Goal: Task Accomplishment & Management: Use online tool/utility

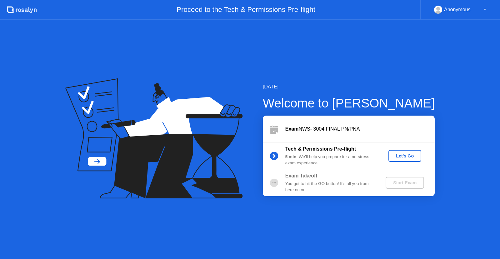
click at [394, 152] on button "Let's Go" at bounding box center [405, 156] width 33 height 12
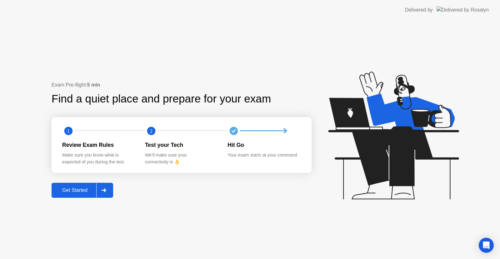
click at [94, 189] on div "Get Started" at bounding box center [74, 191] width 43 height 6
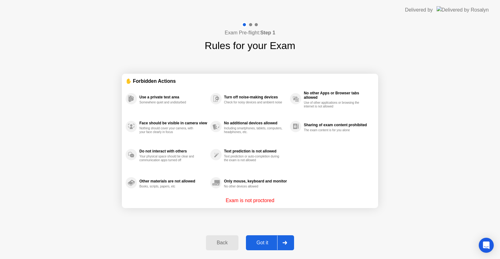
click at [281, 237] on div at bounding box center [284, 243] width 15 height 14
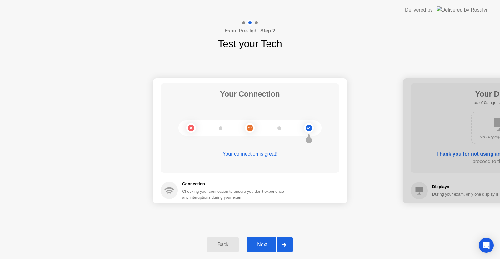
click at [281, 244] on div at bounding box center [283, 245] width 15 height 14
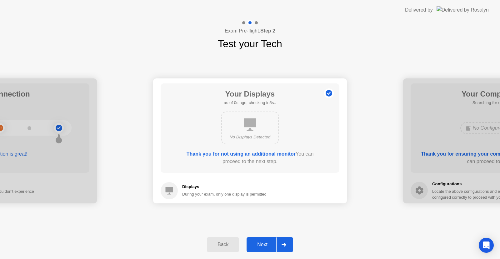
click at [281, 244] on div at bounding box center [283, 245] width 15 height 14
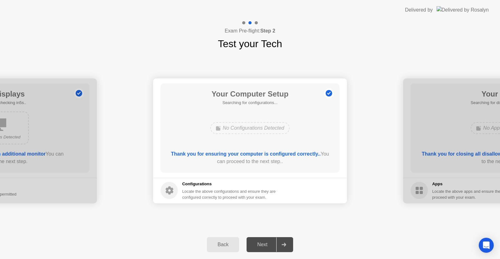
click at [281, 244] on div at bounding box center [283, 245] width 15 height 14
click at [278, 251] on div at bounding box center [283, 245] width 15 height 14
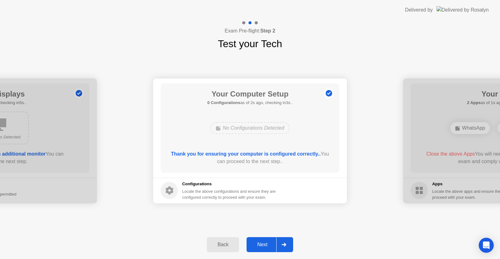
click at [275, 242] on div "Next" at bounding box center [262, 245] width 28 height 6
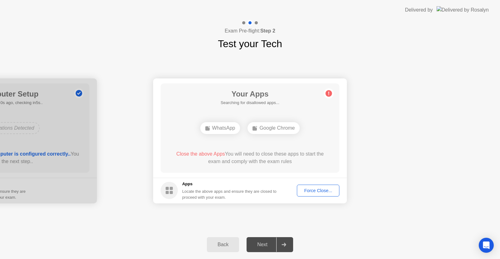
click at [305, 190] on div "Force Close..." at bounding box center [318, 190] width 38 height 5
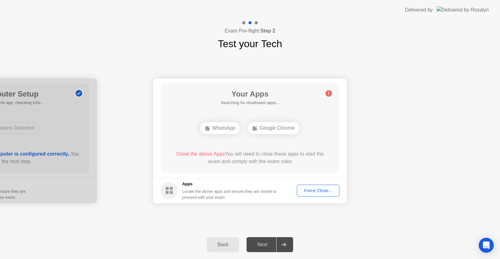
click at [308, 190] on div "Force Close..." at bounding box center [318, 190] width 38 height 5
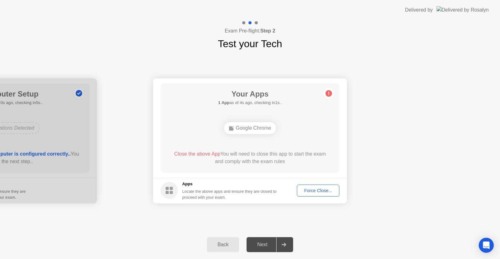
click at [312, 191] on div "Force Close..." at bounding box center [318, 190] width 38 height 5
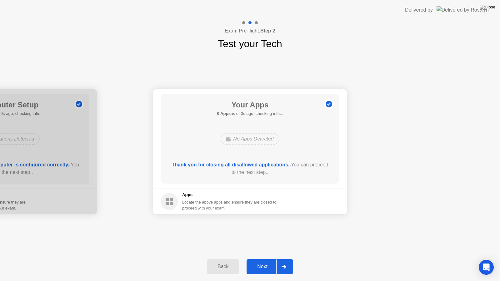
click at [453, 259] on div "Back Next" at bounding box center [250, 267] width 500 height 29
click at [274, 259] on button "Next" at bounding box center [270, 266] width 47 height 15
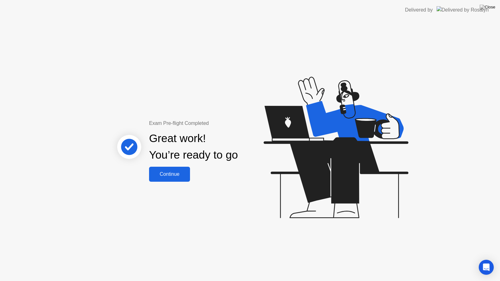
click at [176, 175] on div "Continue" at bounding box center [169, 175] width 37 height 6
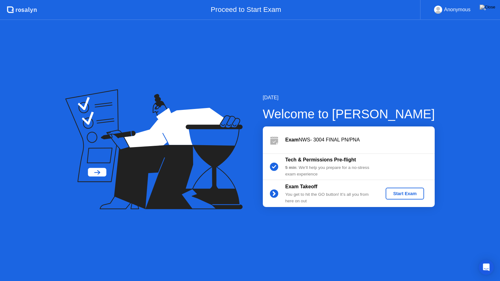
click at [394, 196] on div "Start Exam" at bounding box center [404, 193] width 33 height 5
